Goal: Task Accomplishment & Management: Complete application form

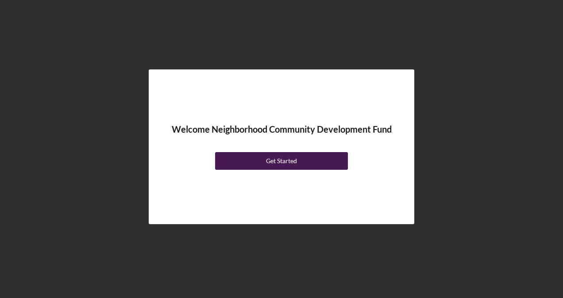
click at [299, 163] on button "Get Started" at bounding box center [281, 161] width 133 height 18
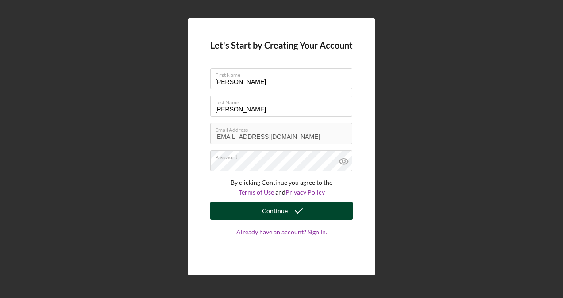
click at [292, 216] on icon "submit" at bounding box center [299, 211] width 22 height 22
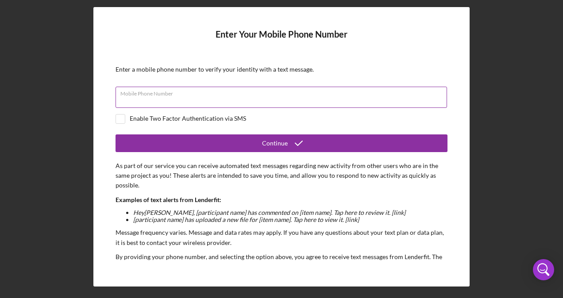
click at [183, 95] on div "Mobile Phone Number" at bounding box center [281, 98] width 332 height 22
type input "[PHONE_NUMBER]"
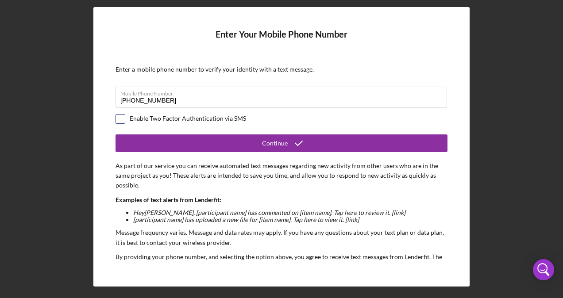
click at [120, 122] on input "checkbox" at bounding box center [120, 119] width 9 height 9
checkbox input "true"
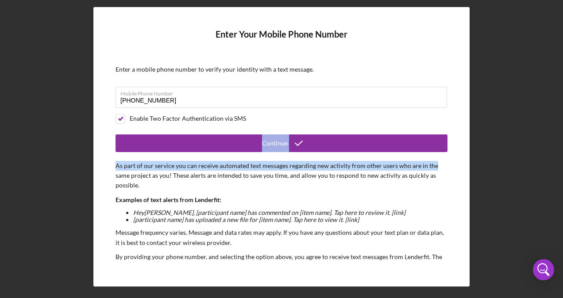
drag, startPoint x: 448, startPoint y: 112, endPoint x: 448, endPoint y: 160, distance: 48.7
click at [448, 160] on div "Enter Your Mobile Phone Number Enter a mobile phone number to verify your ident…" at bounding box center [281, 146] width 376 height 279
click at [447, 160] on div "Enter Your Mobile Phone Number Enter a mobile phone number to verify your ident…" at bounding box center [281, 146] width 376 height 279
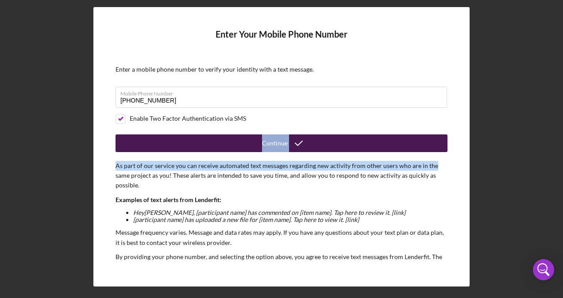
click at [370, 139] on button "Continue" at bounding box center [281, 144] width 332 height 18
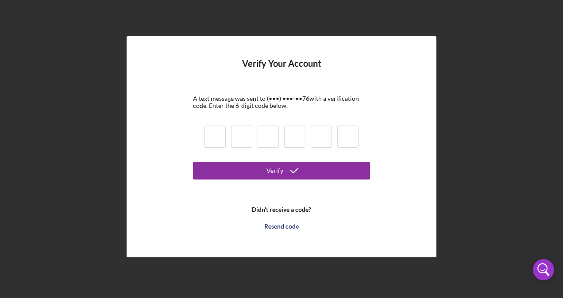
click at [216, 136] on input at bounding box center [214, 137] width 21 height 22
type input "9"
type input "6"
type input "3"
type input "1"
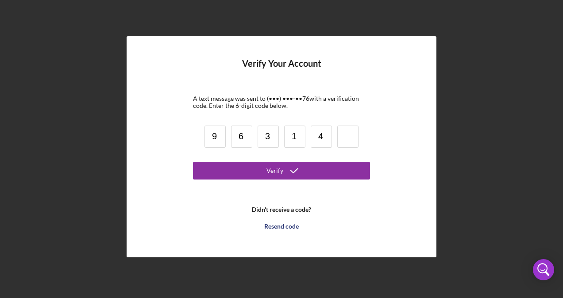
type input "4"
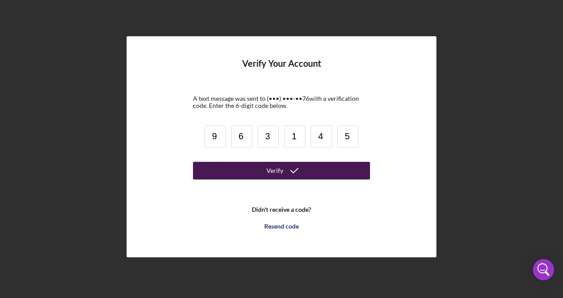
type input "5"
click at [265, 167] on button "Verify" at bounding box center [281, 171] width 177 height 18
